Goal: Transaction & Acquisition: Purchase product/service

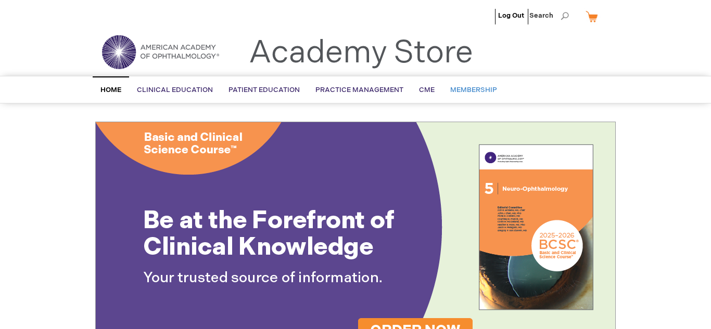
click at [458, 92] on span "Membership" at bounding box center [473, 90] width 47 height 8
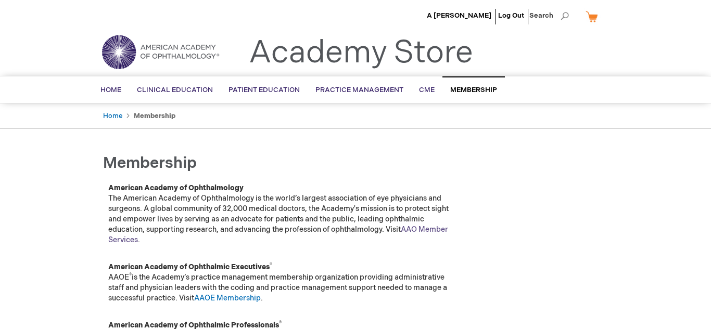
click at [424, 231] on link "AAO Member Services" at bounding box center [278, 234] width 340 height 19
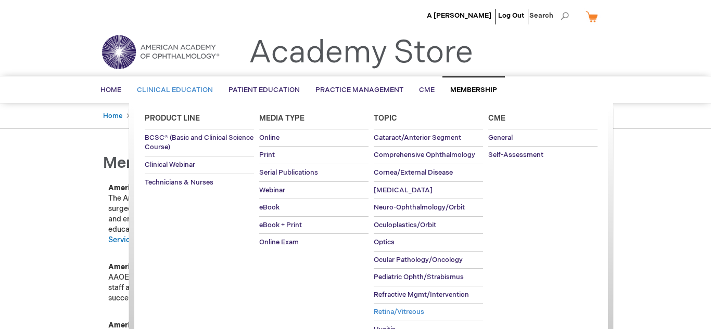
click at [397, 314] on span "Retina/Vitreous" at bounding box center [399, 312] width 50 height 8
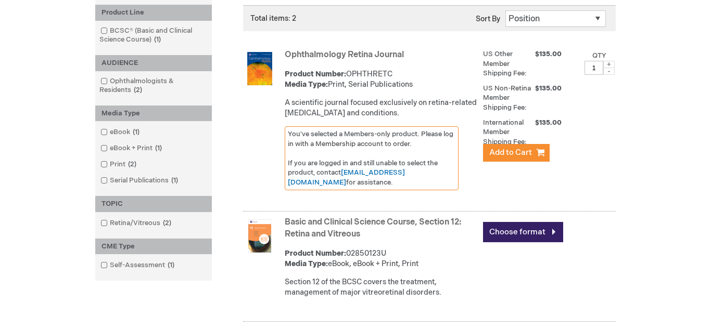
scroll to position [173, 0]
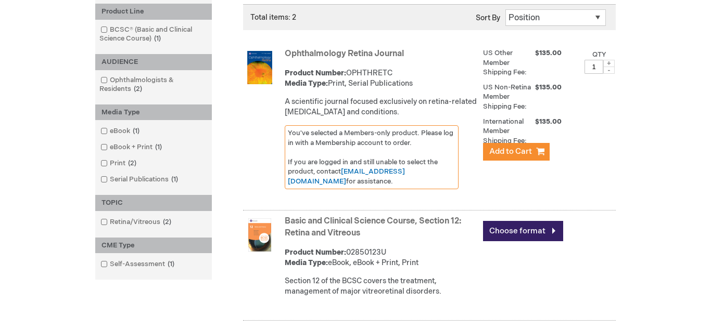
drag, startPoint x: 680, startPoint y: 188, endPoint x: 681, endPoint y: 182, distance: 6.8
click at [681, 182] on div "A Rasheed Khan Log Out Search My Cart CLOSE RECENTLY ADDED ITEM(S) Close There …" at bounding box center [355, 164] width 711 height 675
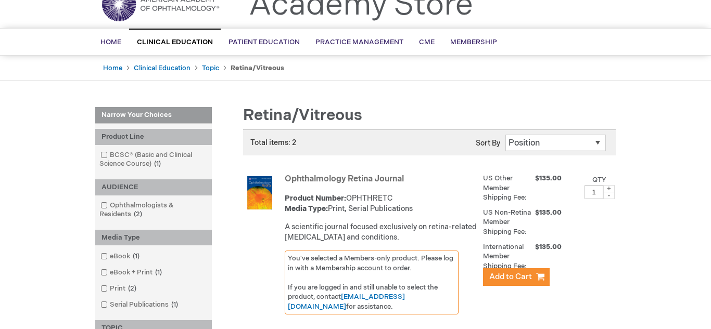
scroll to position [0, 0]
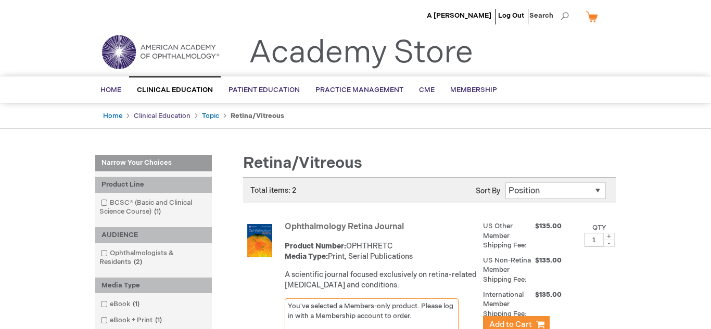
click at [155, 117] on link "Clinical Education" at bounding box center [162, 116] width 57 height 8
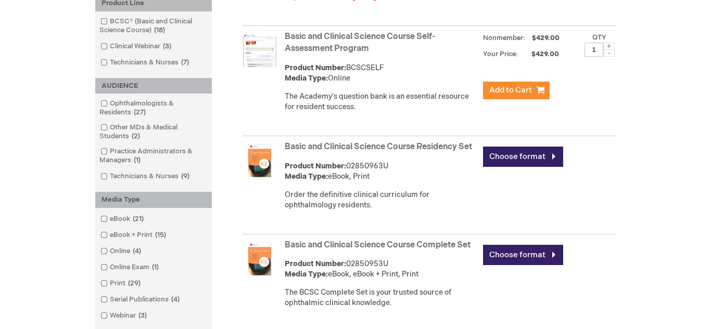
scroll to position [296, 0]
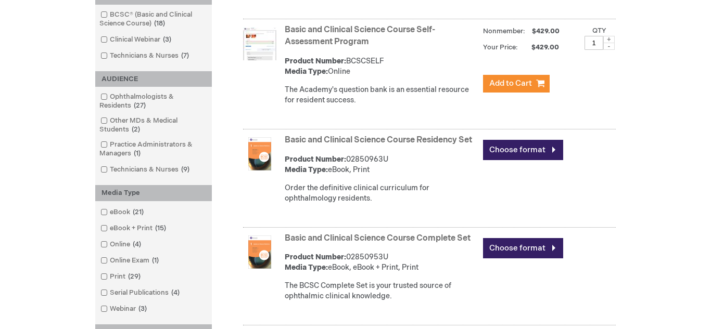
drag, startPoint x: 710, startPoint y: 19, endPoint x: 705, endPoint y: 101, distance: 82.4
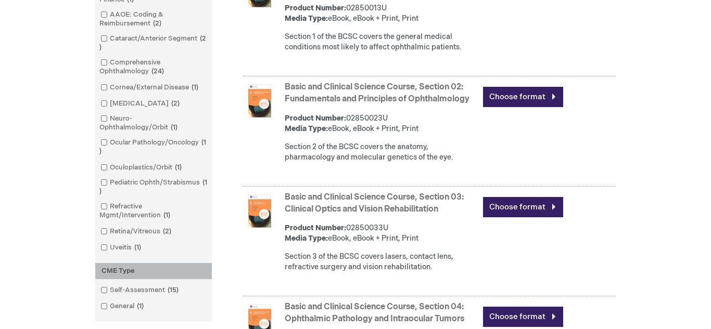
scroll to position [688, 0]
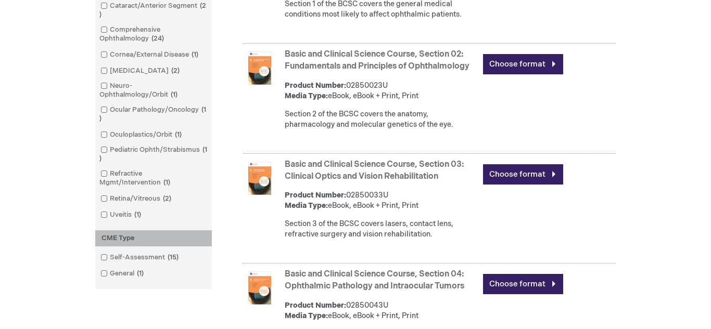
drag, startPoint x: 704, startPoint y: 188, endPoint x: 703, endPoint y: 208, distance: 19.8
click at [703, 208] on div "A Rasheed Khan Log Out Search My Cart CLOSE RECENTLY ADDED ITEM(S) Close There …" at bounding box center [355, 48] width 711 height 1473
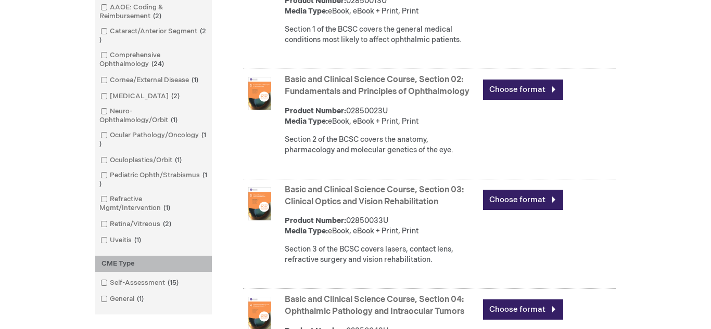
scroll to position [671, 0]
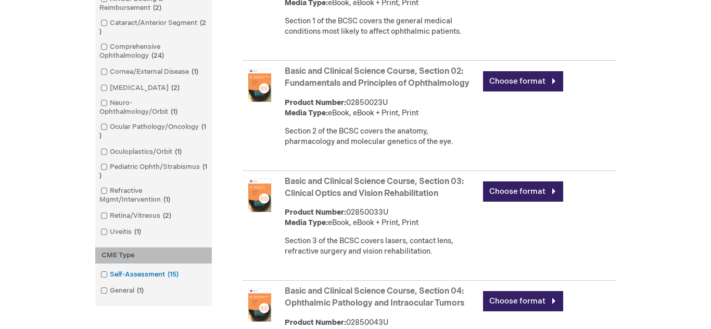
click at [108, 275] on link "Self-Assessment 15 items" at bounding box center [140, 275] width 85 height 10
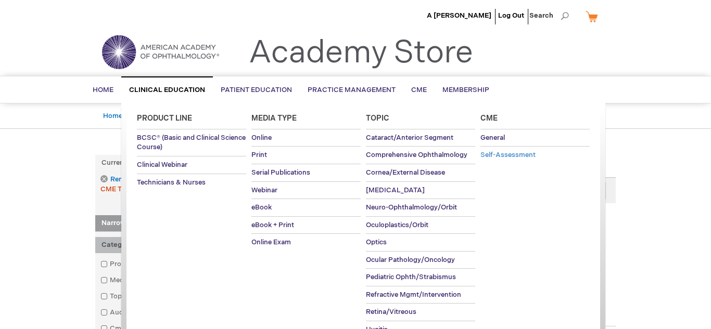
click at [491, 163] on link "Self-Assessment" at bounding box center [534, 155] width 109 height 17
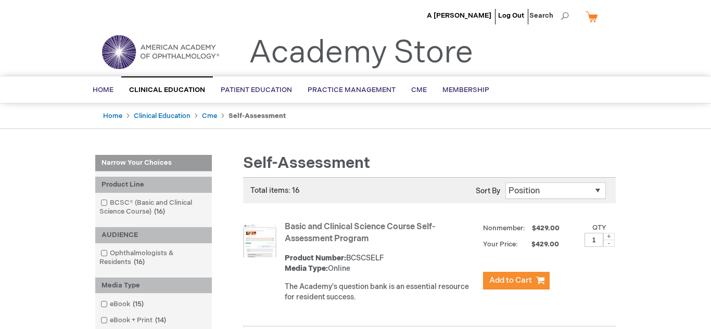
click at [262, 241] on img at bounding box center [259, 240] width 33 height 33
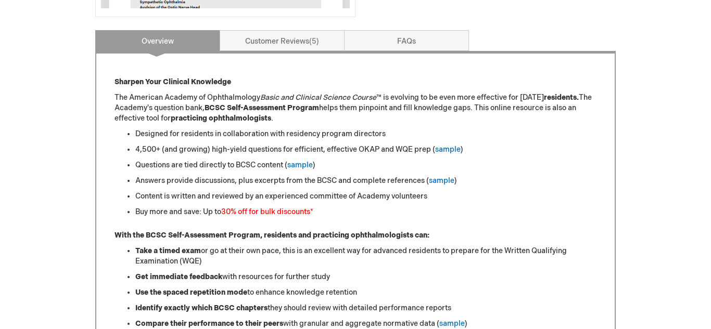
scroll to position [404, 0]
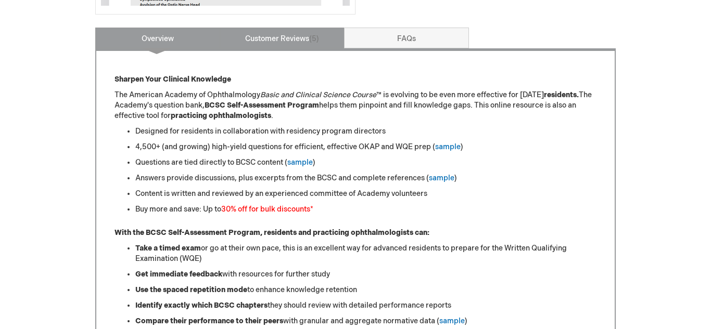
click at [298, 38] on link "Customer Reviews 5" at bounding box center [282, 38] width 125 height 21
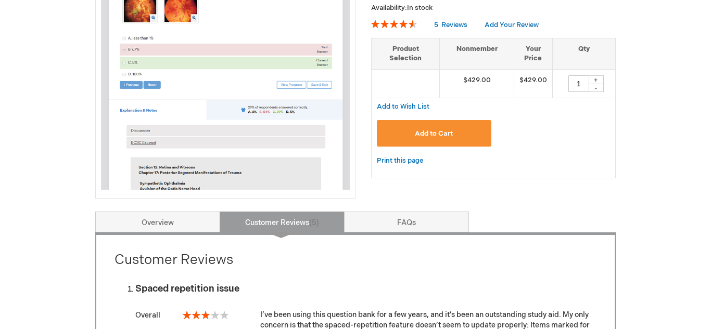
scroll to position [94, 0]
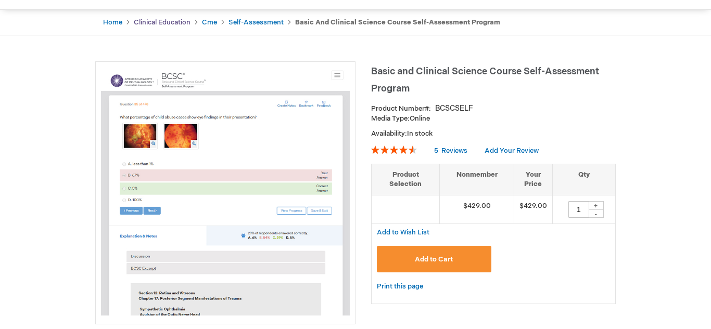
click at [176, 22] on link "Clinical Education" at bounding box center [162, 22] width 57 height 8
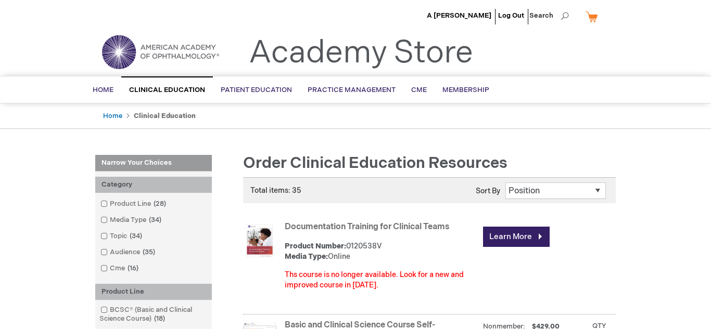
click at [176, 22] on ul "A Rasheed Khan Log Out Search" at bounding box center [355, 18] width 536 height 36
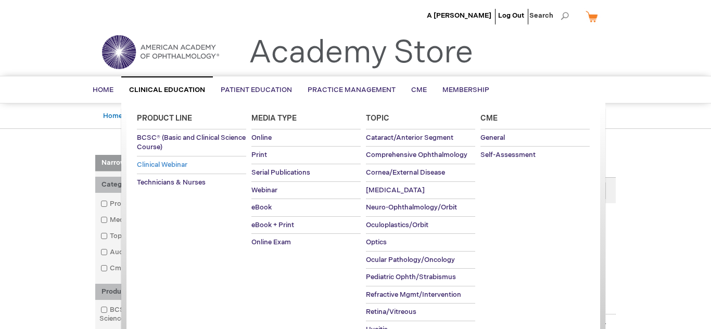
click at [156, 167] on span "Clinical Webinar" at bounding box center [162, 165] width 50 height 8
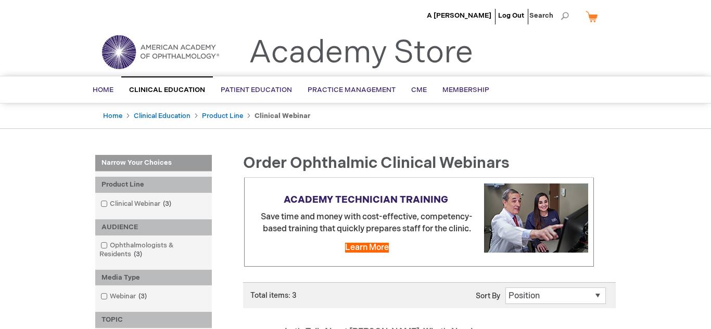
drag, startPoint x: 709, startPoint y: 5, endPoint x: 710, endPoint y: 76, distance: 71.3
click at [710, 76] on html "The store will not work correctly when cookies are disabled. A [PERSON_NAME] Lo…" at bounding box center [355, 164] width 711 height 329
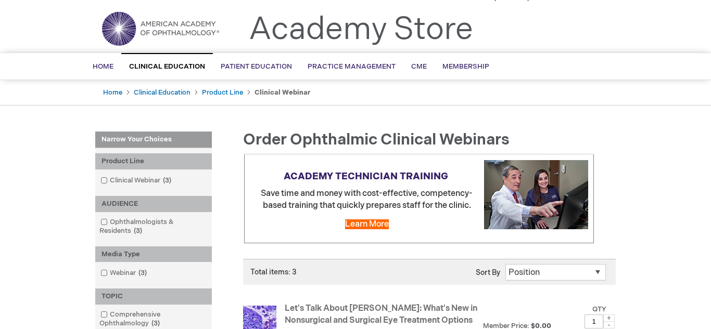
scroll to position [21, 0]
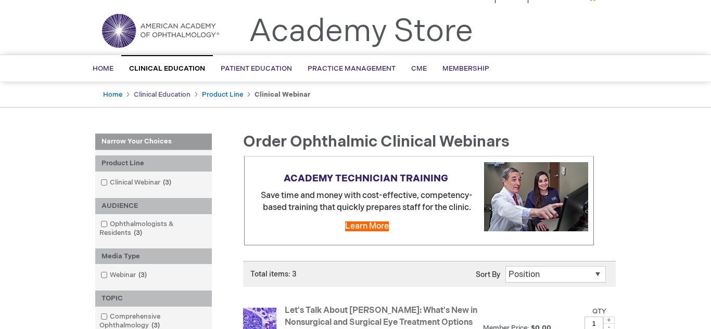
click at [164, 98] on link "Clinical Education" at bounding box center [162, 95] width 57 height 8
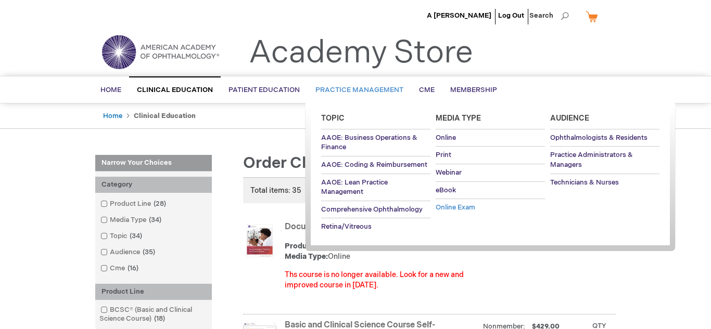
click at [454, 214] on link "Online Exam" at bounding box center [490, 207] width 109 height 17
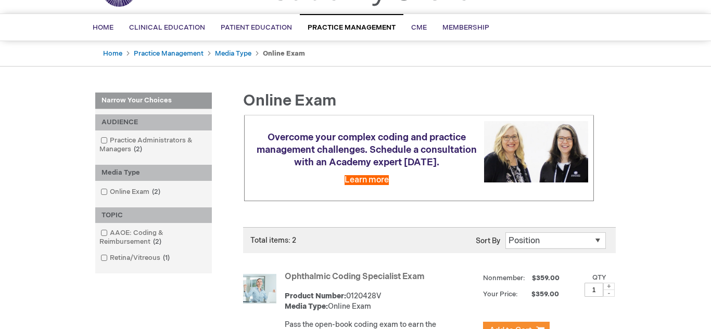
scroll to position [15, 0]
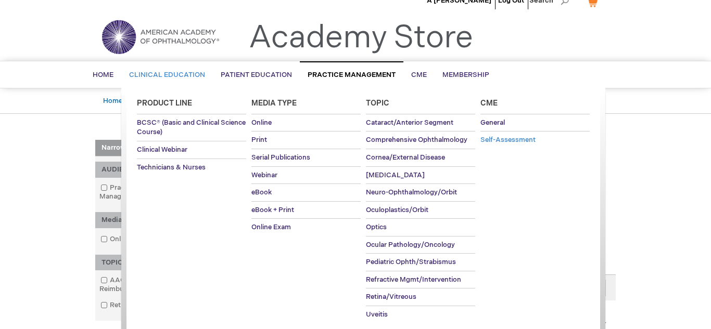
click at [502, 144] on span "Self-Assessment" at bounding box center [507, 140] width 55 height 8
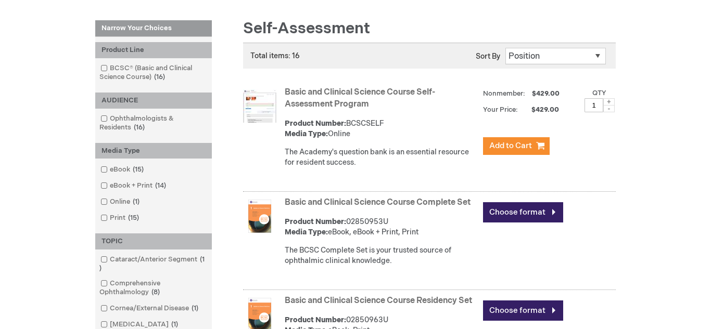
scroll to position [11, 0]
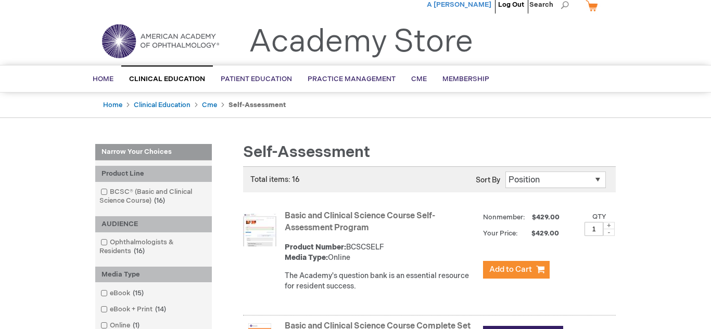
click at [477, 7] on span "A [PERSON_NAME]" at bounding box center [459, 5] width 65 height 8
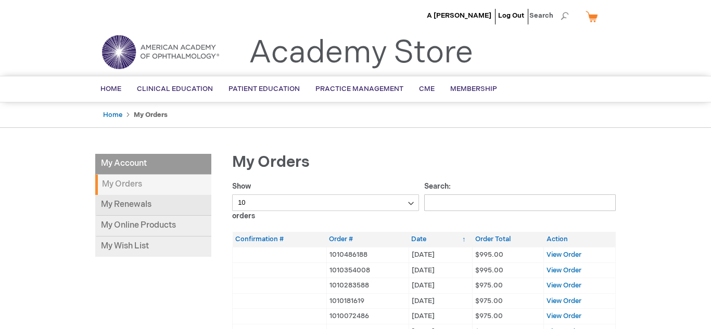
click at [159, 210] on link "My Renewals" at bounding box center [153, 205] width 116 height 21
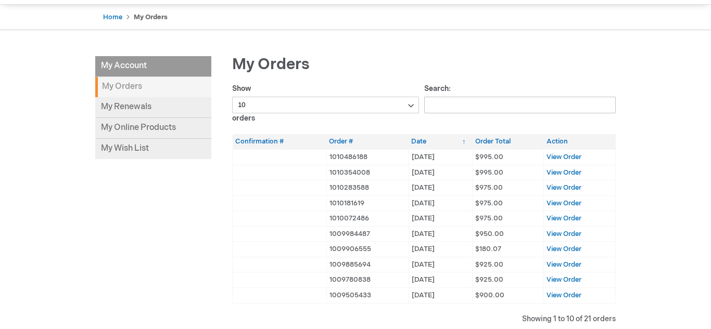
scroll to position [100, 0]
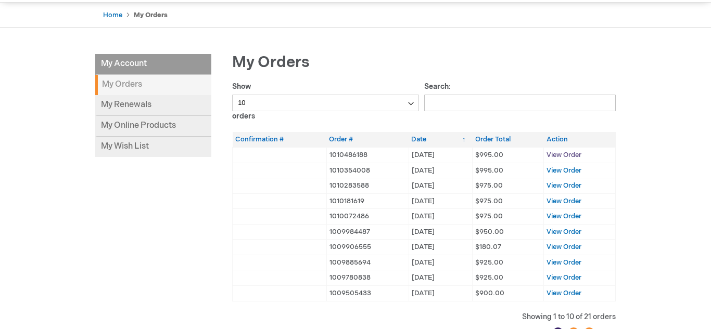
click at [571, 156] on span "View Order" at bounding box center [563, 155] width 35 height 8
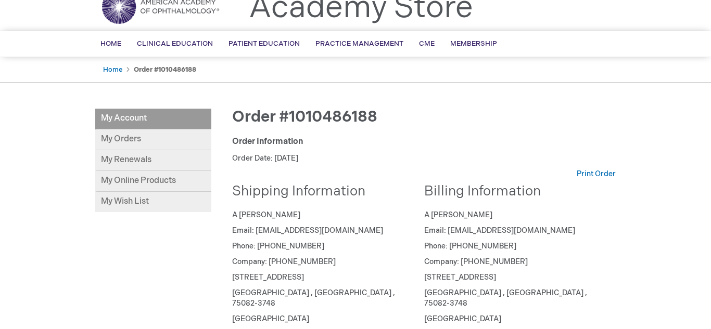
scroll to position [46, 0]
click at [138, 178] on link "My Online Products" at bounding box center [153, 180] width 116 height 21
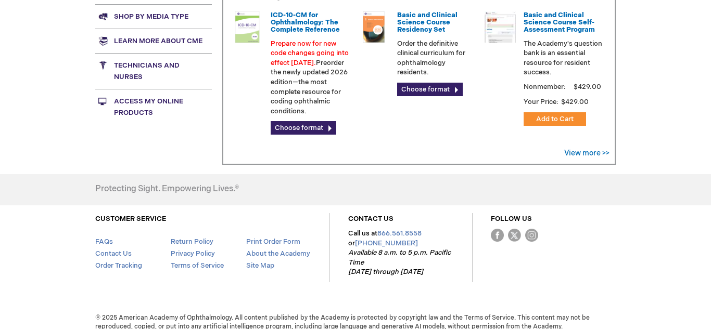
scroll to position [413, 0]
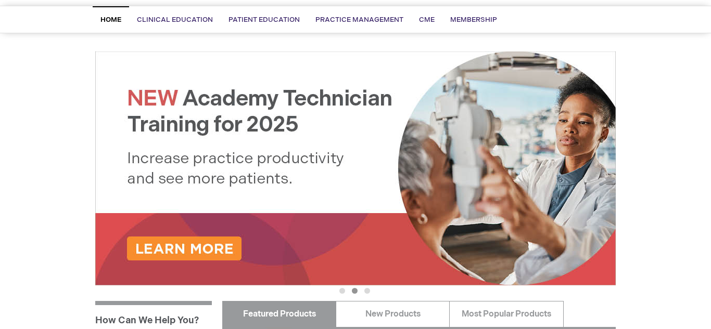
scroll to position [67, 0]
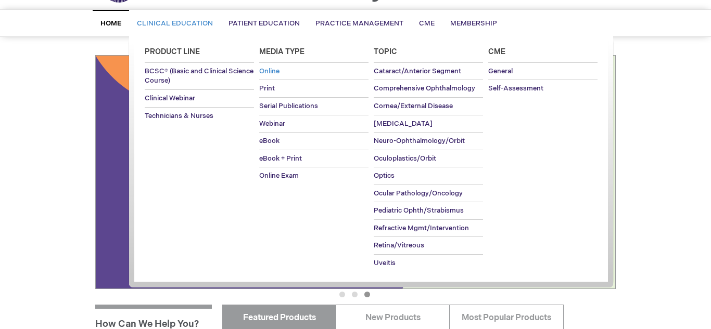
click at [268, 72] on span "Online" at bounding box center [269, 71] width 20 height 8
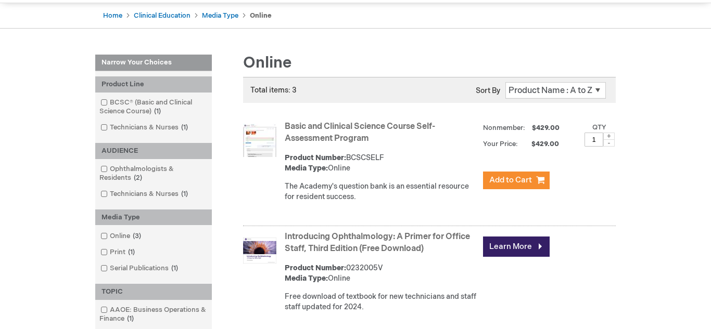
scroll to position [95, 0]
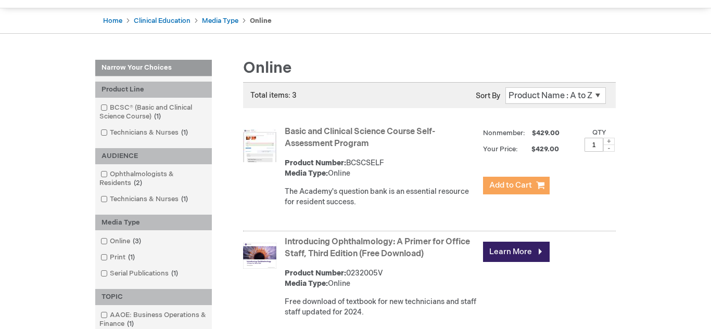
click at [517, 190] on span "Add to Cart" at bounding box center [510, 186] width 43 height 10
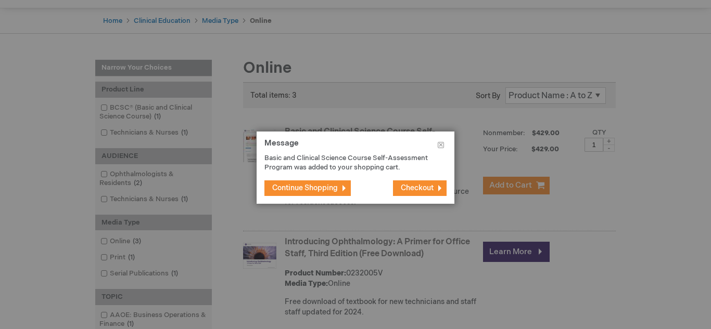
click at [411, 190] on span "Checkout" at bounding box center [417, 188] width 33 height 9
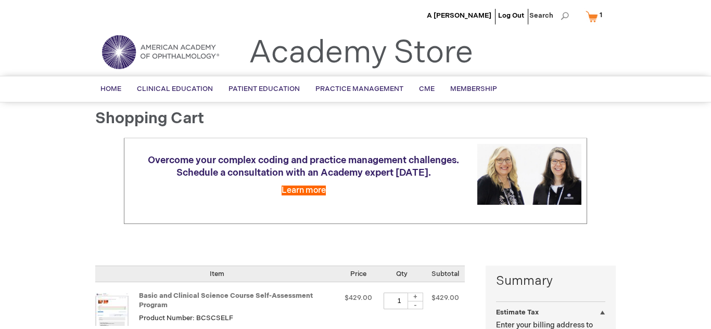
select select "US"
select select "57"
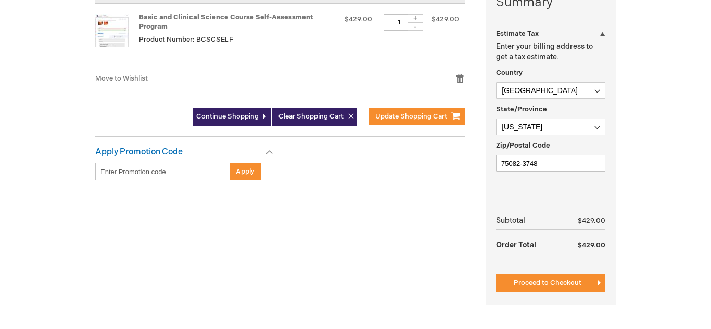
scroll to position [281, 0]
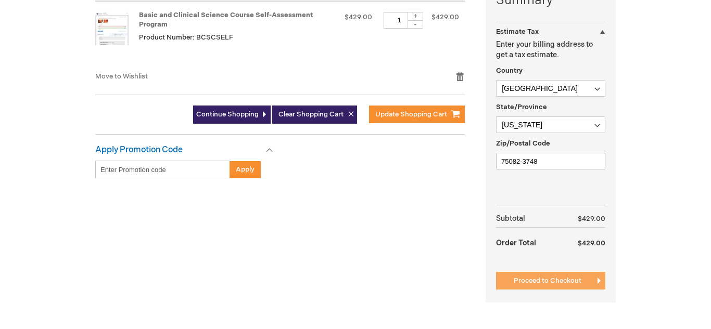
click at [545, 285] on span "Proceed to Checkout" at bounding box center [548, 281] width 68 height 8
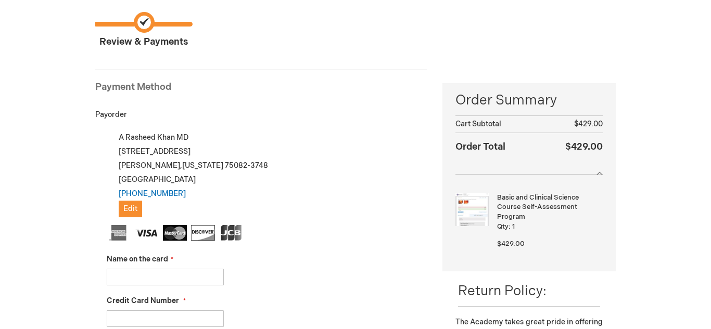
scroll to position [75, 0]
